Goal: Check status: Check status

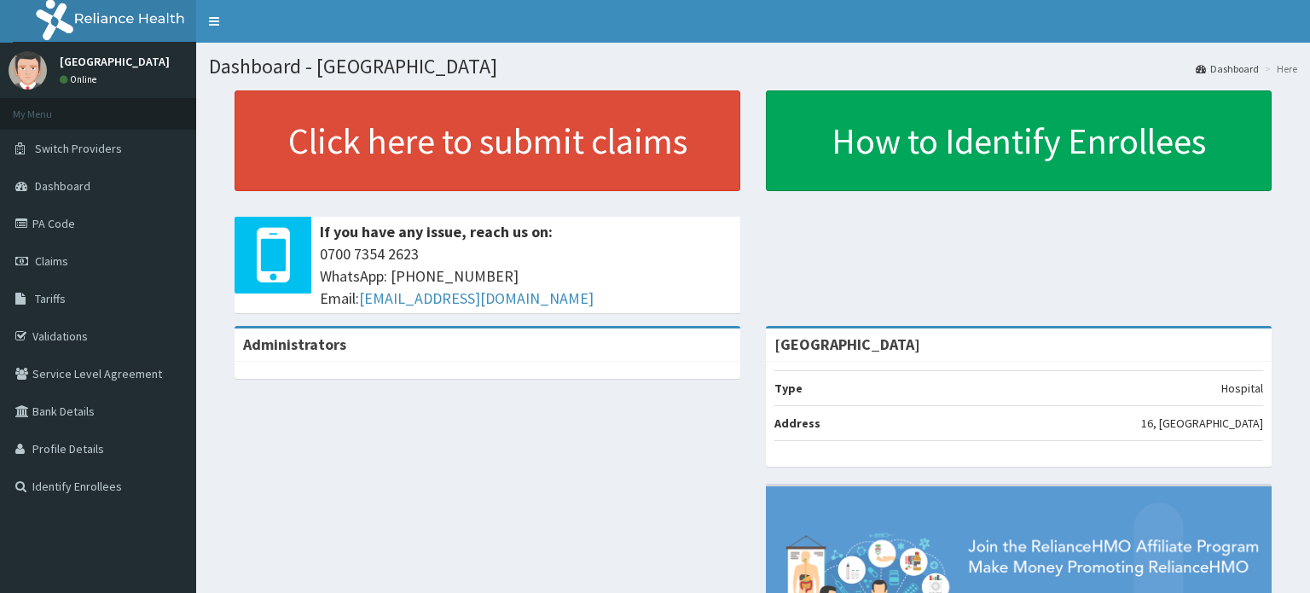
click at [61, 254] on span "Claims" at bounding box center [51, 260] width 33 height 15
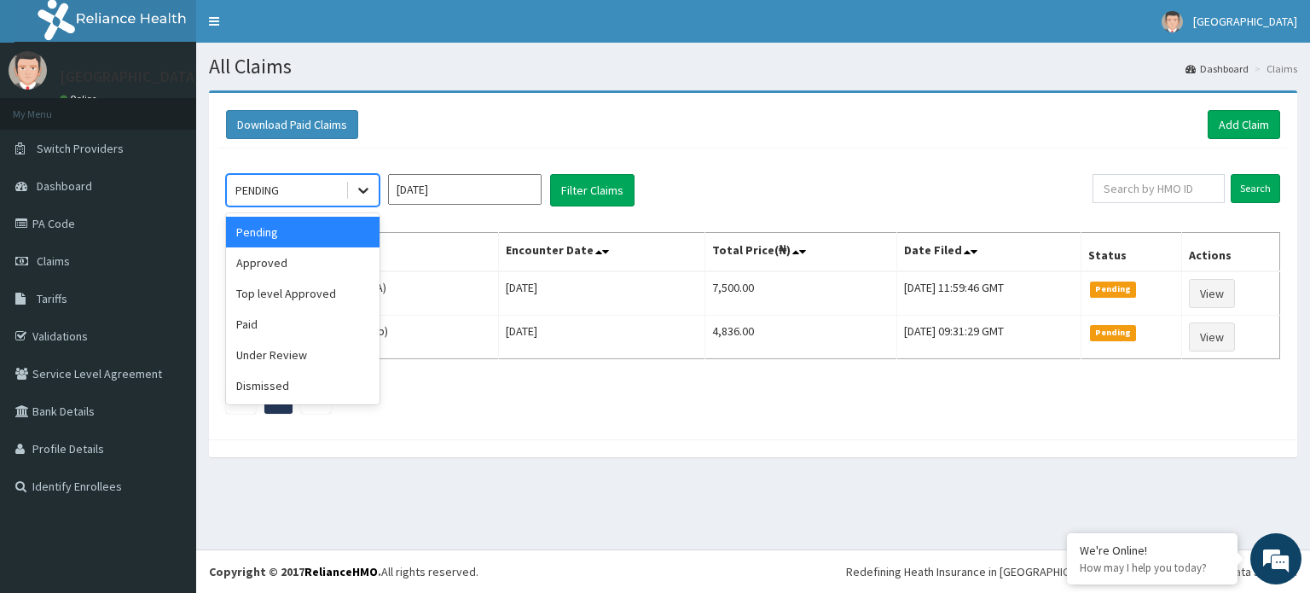
click at [355, 191] on icon at bounding box center [363, 190] width 17 height 17
click at [302, 256] on div "Approved" at bounding box center [302, 262] width 153 height 31
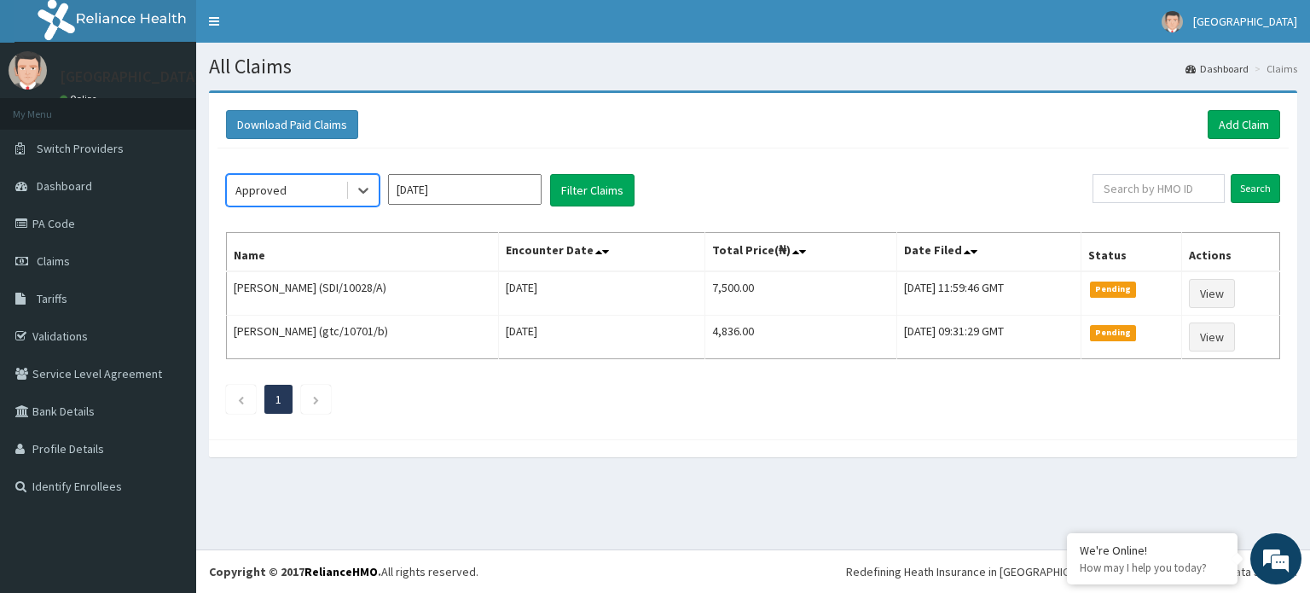
click at [490, 182] on input "[DATE]" at bounding box center [464, 189] width 153 height 31
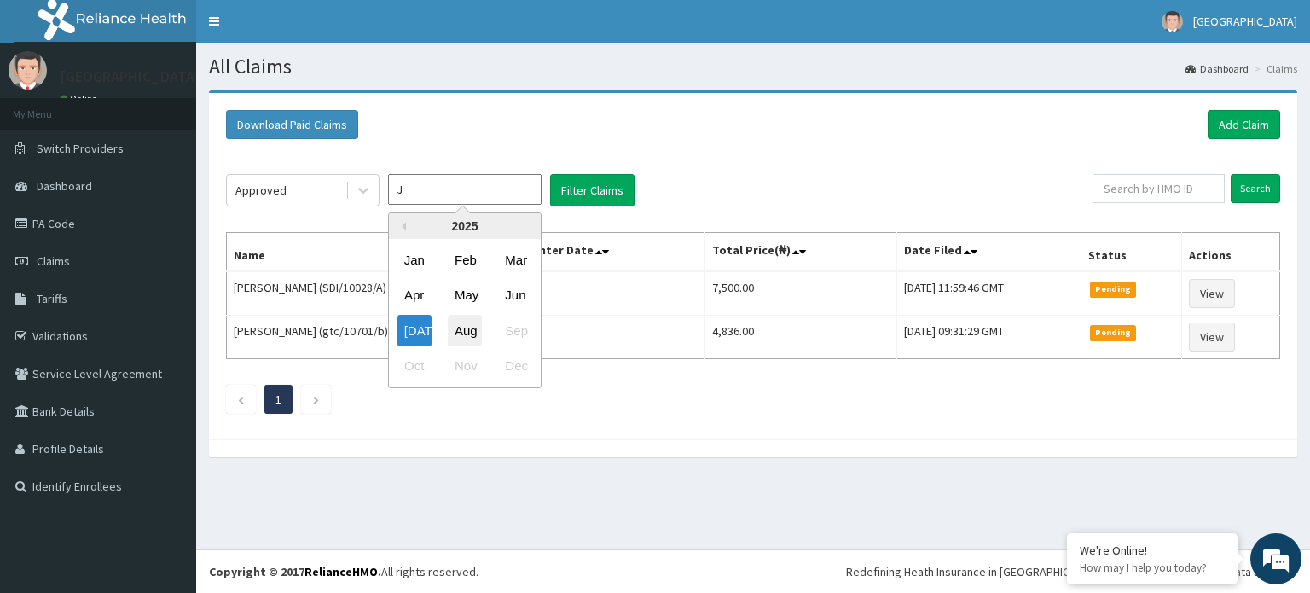
click at [467, 331] on div "Aug" at bounding box center [465, 331] width 34 height 32
type input "Jul 2025"
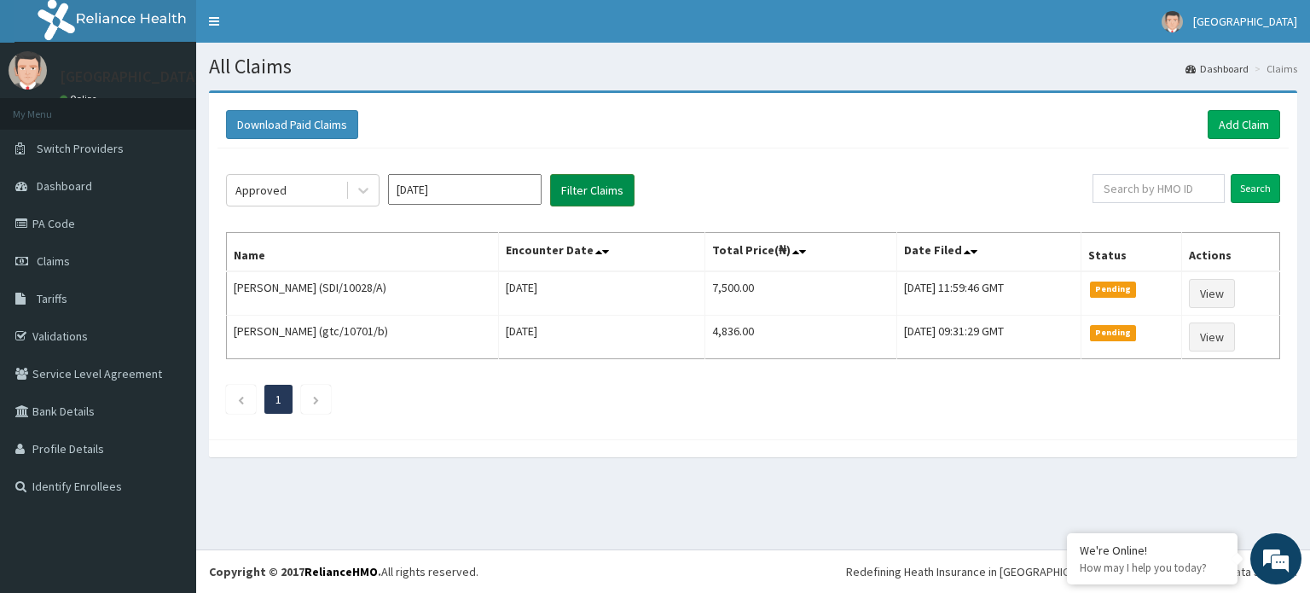
click at [615, 188] on button "Filter Claims" at bounding box center [592, 190] width 84 height 32
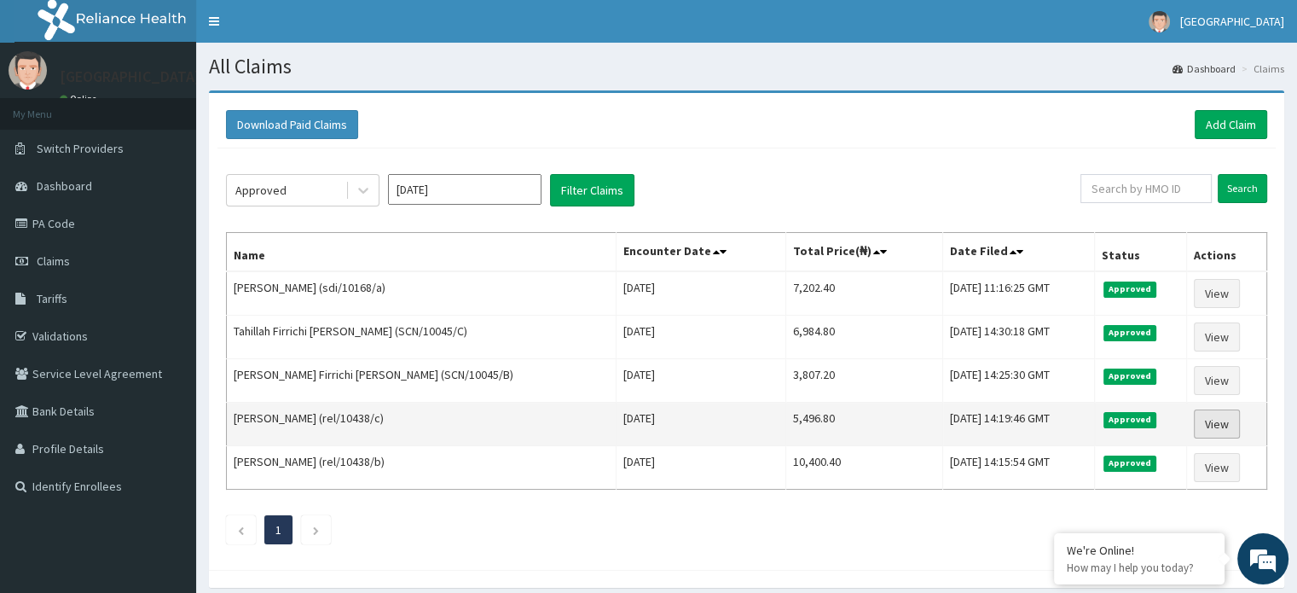
click at [1205, 412] on link "View" at bounding box center [1217, 423] width 46 height 29
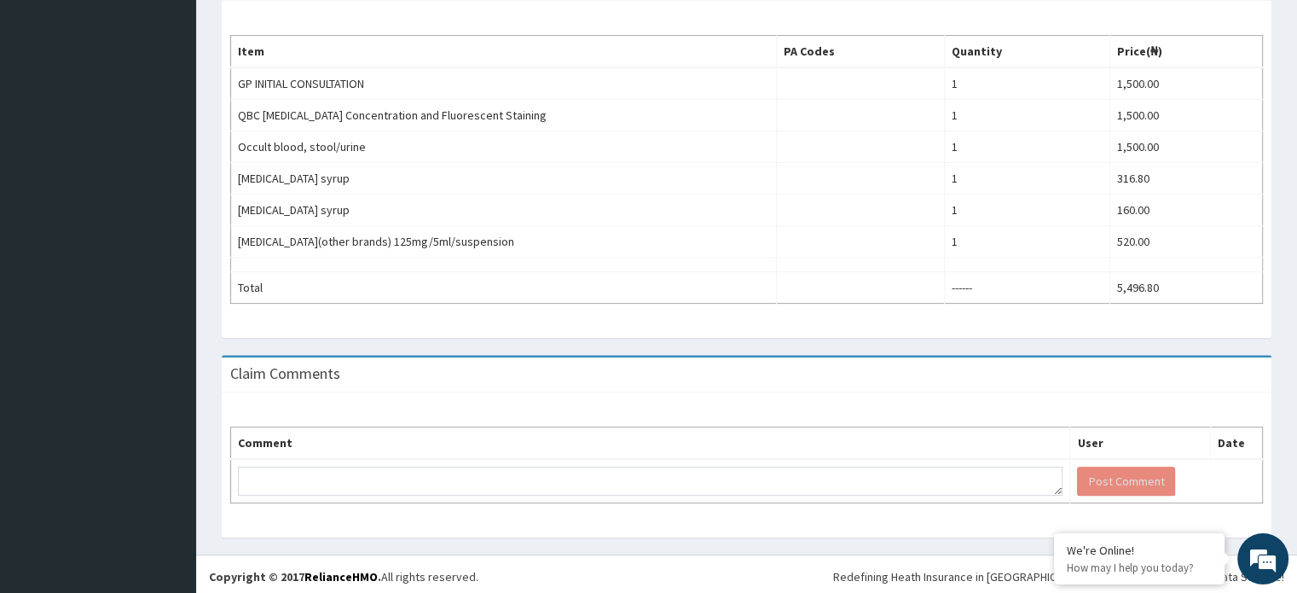
scroll to position [19, 0]
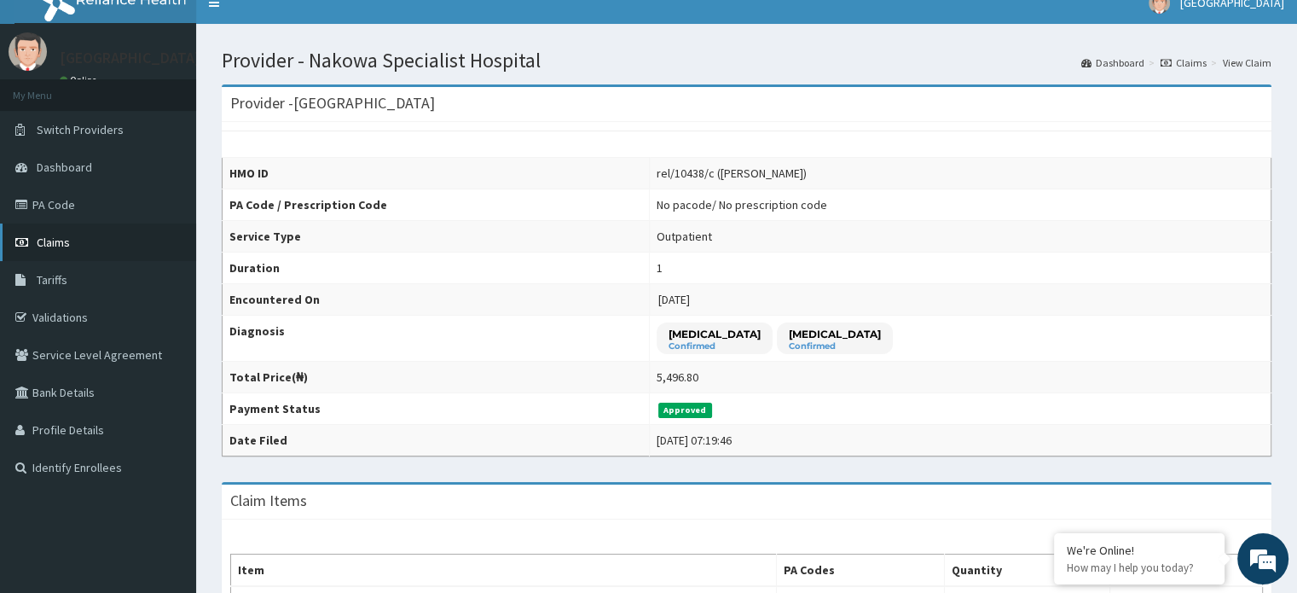
click at [61, 229] on link "Claims" at bounding box center [98, 242] width 196 height 38
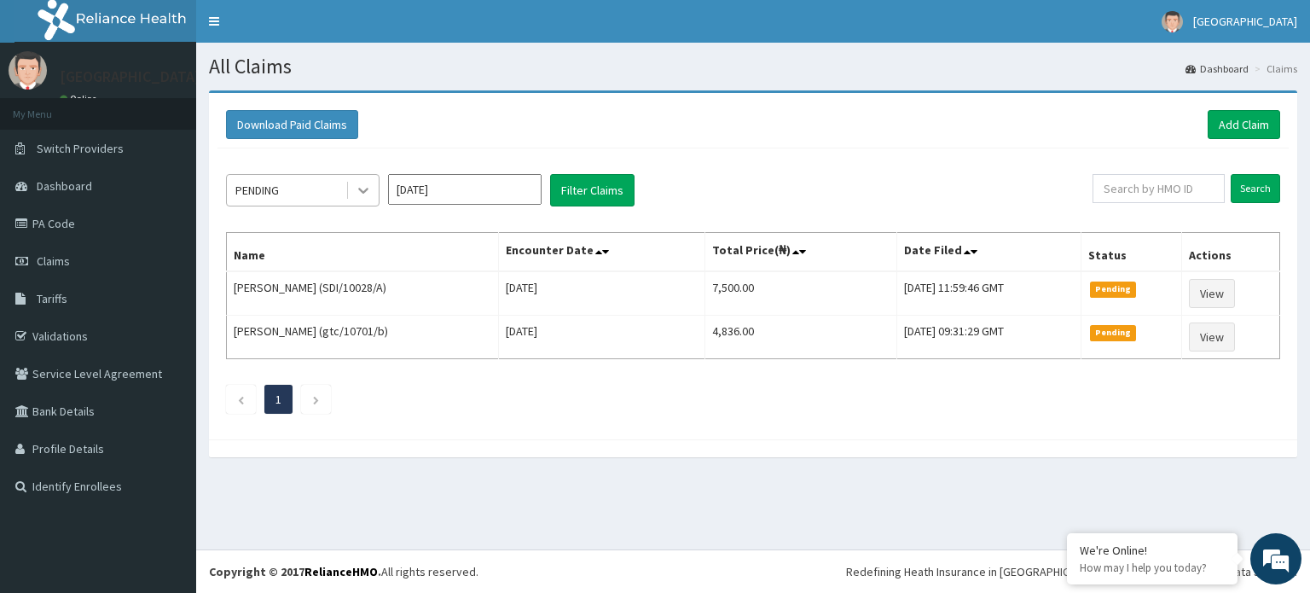
click at [363, 182] on icon at bounding box center [363, 190] width 17 height 17
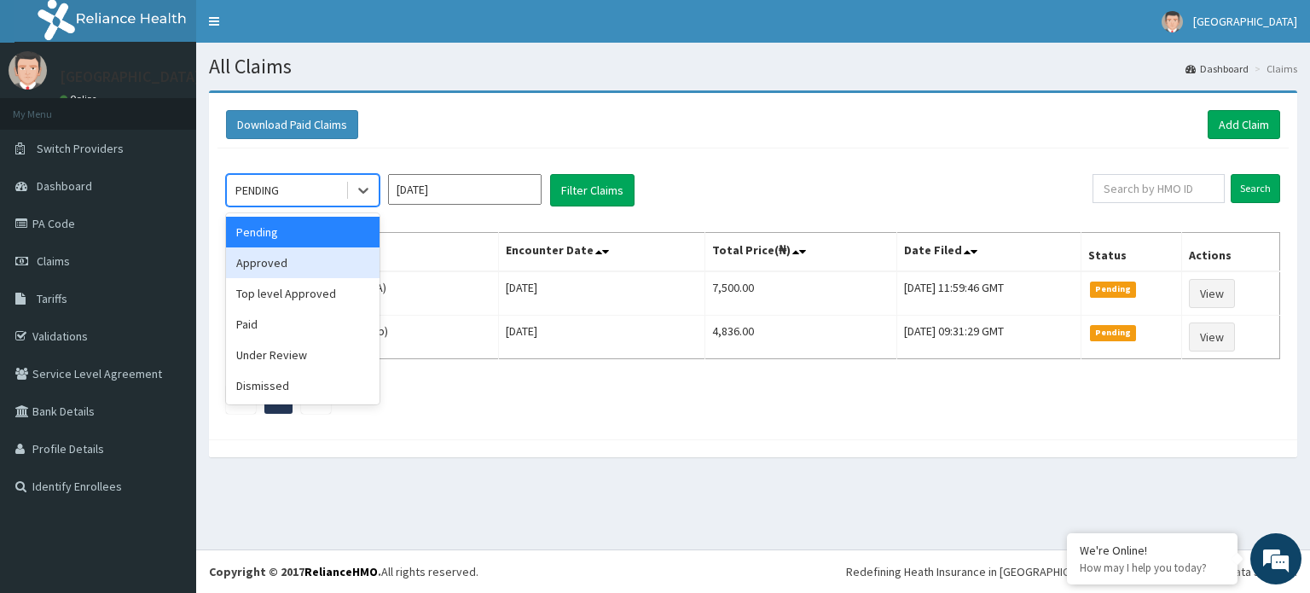
click at [293, 258] on div "Approved" at bounding box center [302, 262] width 153 height 31
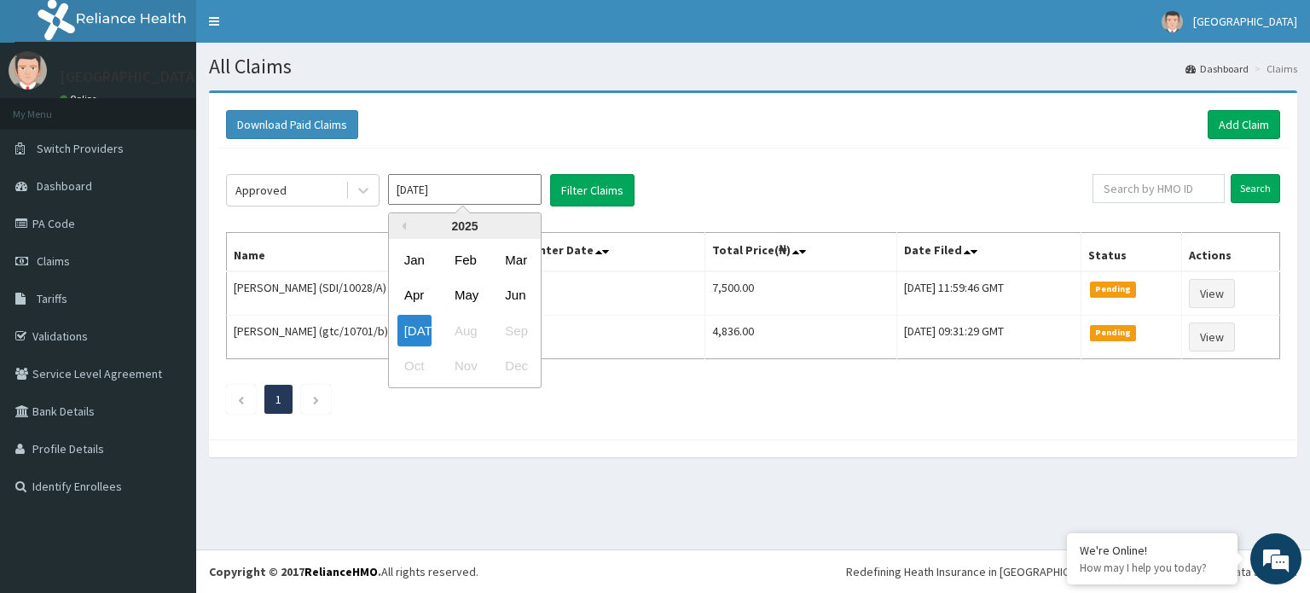
click at [430, 190] on input "Jul 2025" at bounding box center [464, 189] width 153 height 31
click at [451, 190] on input "Jul 2025" at bounding box center [464, 189] width 153 height 31
type input "J"
click at [469, 322] on div "Aug" at bounding box center [465, 331] width 34 height 32
type input "Jul 2025"
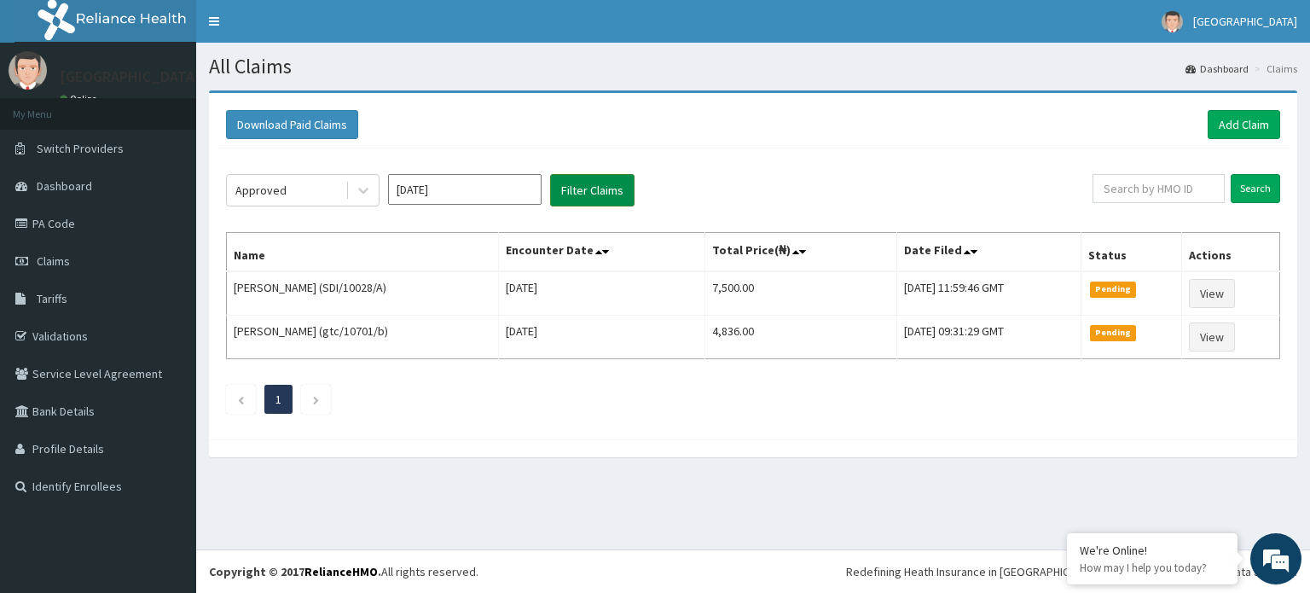
click at [587, 193] on button "Filter Claims" at bounding box center [592, 190] width 84 height 32
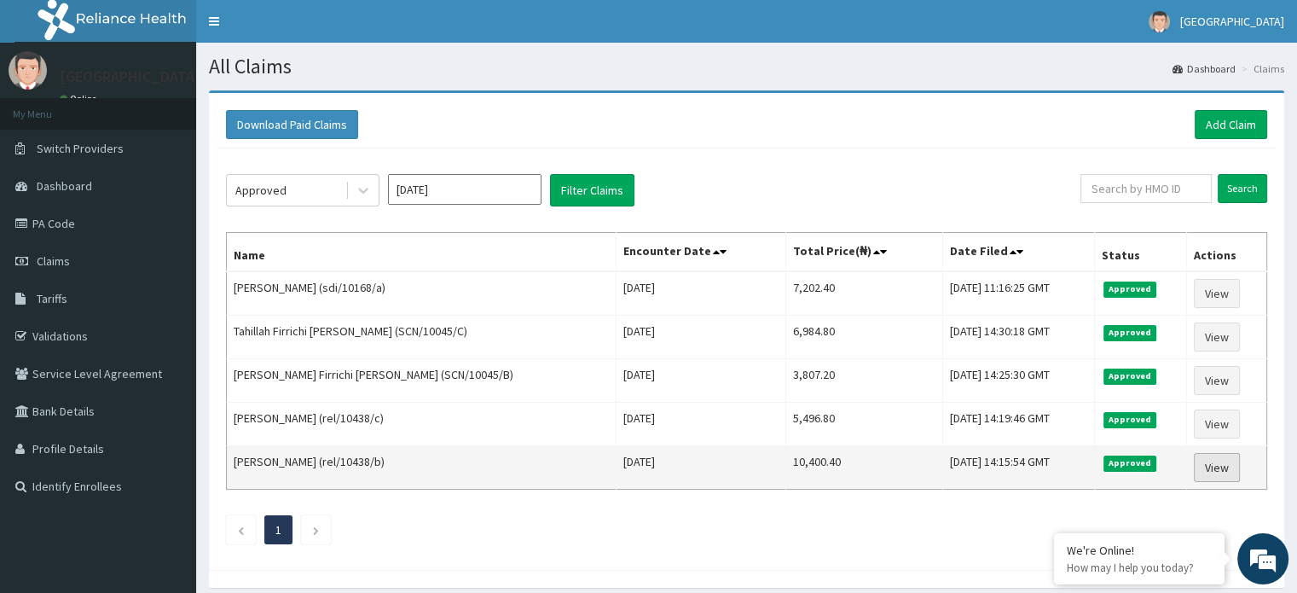
click at [1205, 466] on link "View" at bounding box center [1217, 467] width 46 height 29
